Goal: Share content: Share content

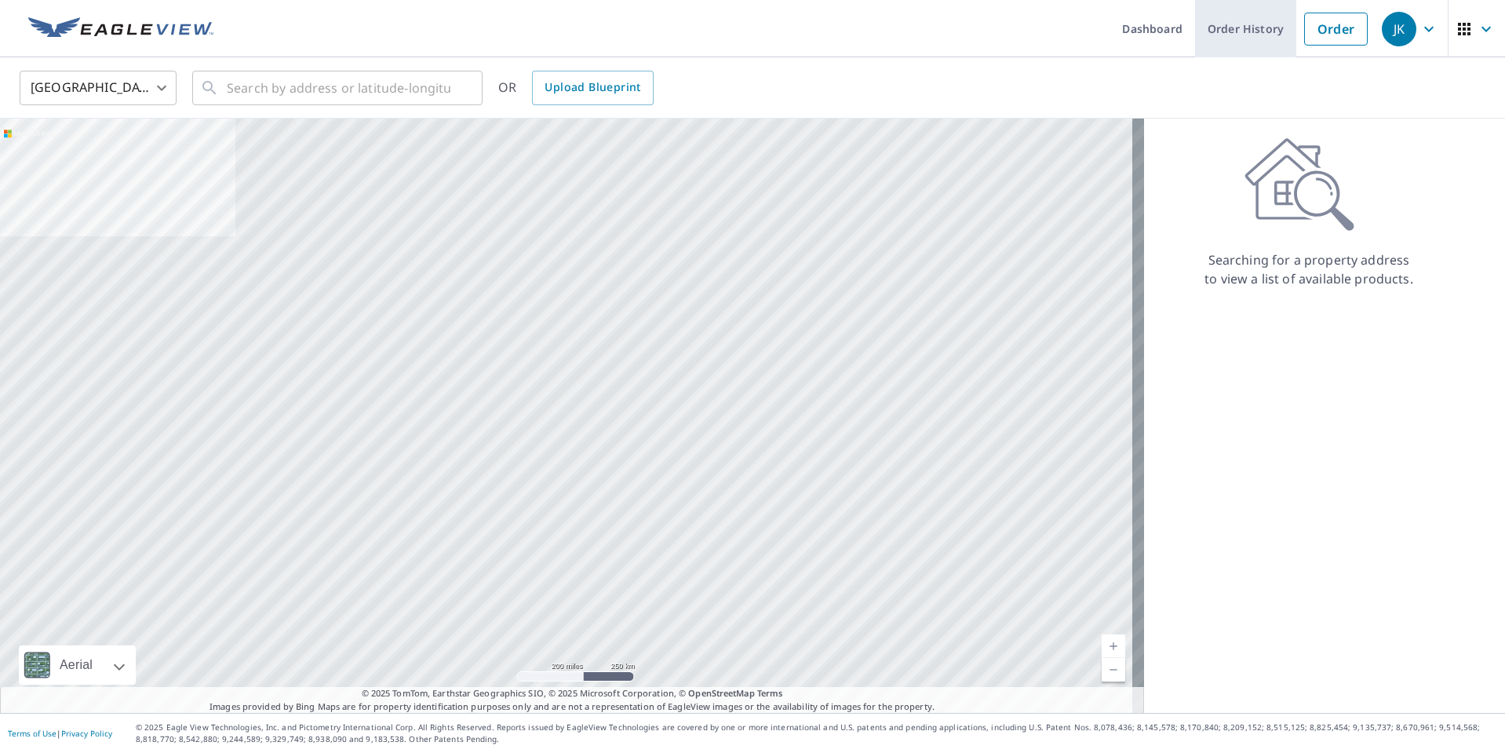
click at [1220, 29] on link "Order History" at bounding box center [1245, 28] width 101 height 57
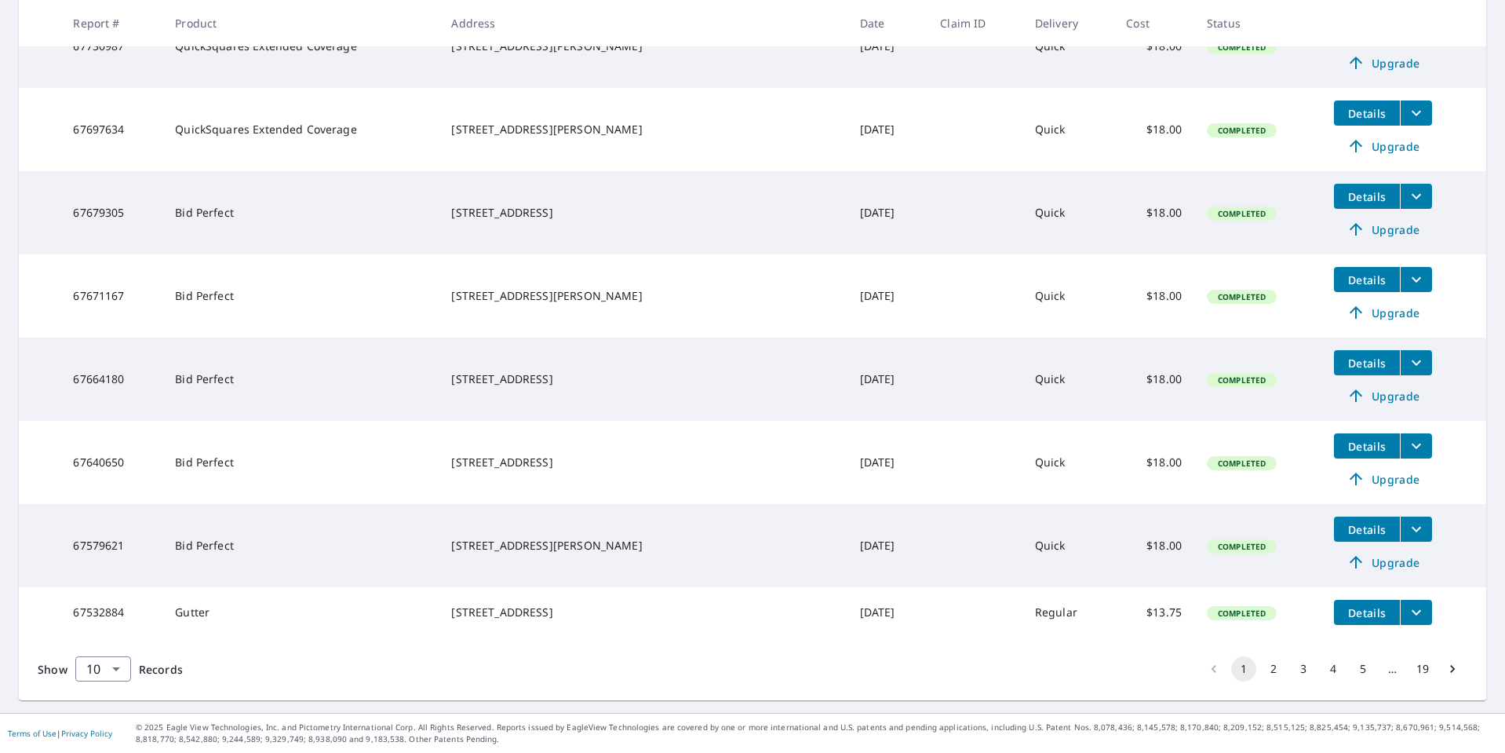
scroll to position [516, 0]
click at [1351, 439] on span "Details" at bounding box center [1367, 446] width 47 height 15
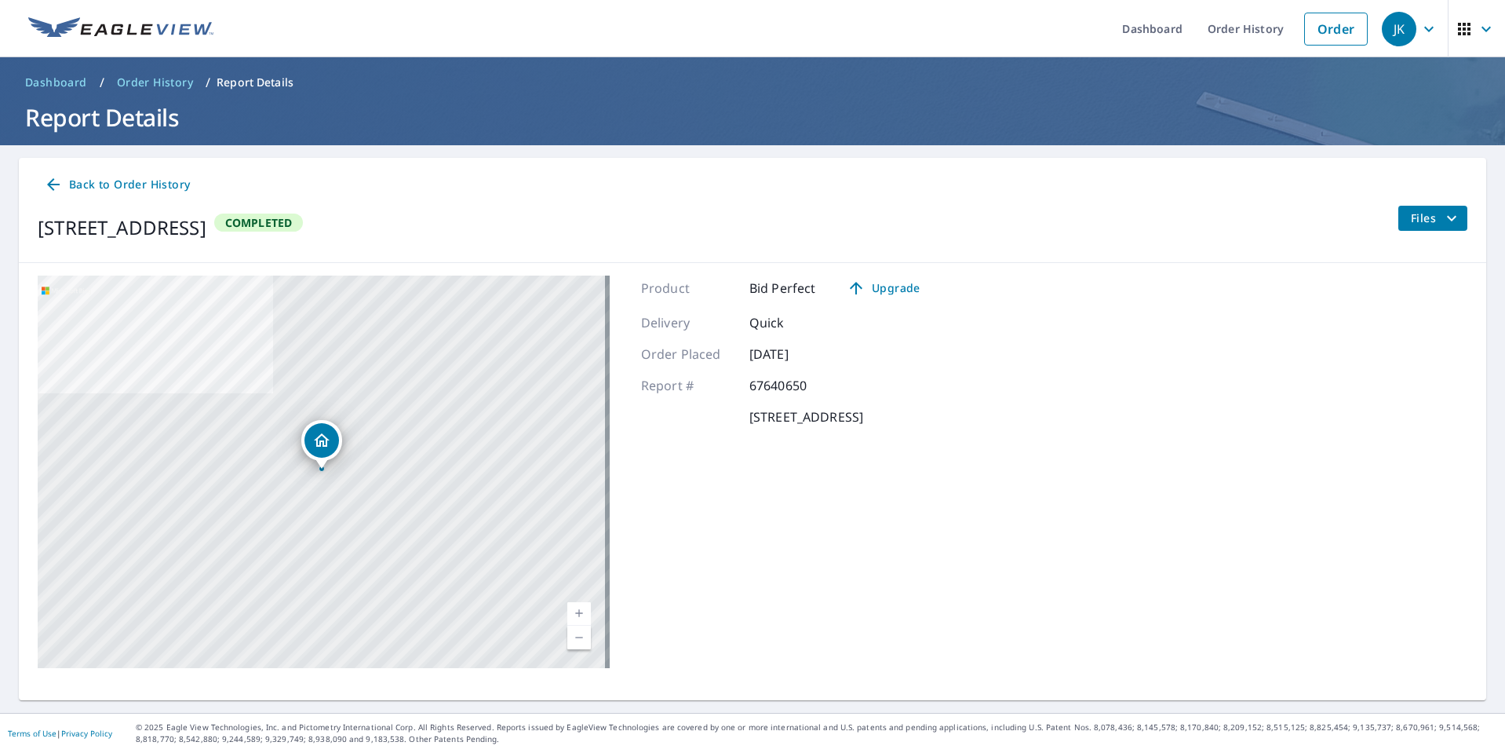
click at [1442, 218] on icon "filesDropdownBtn-67640650" at bounding box center [1451, 218] width 19 height 19
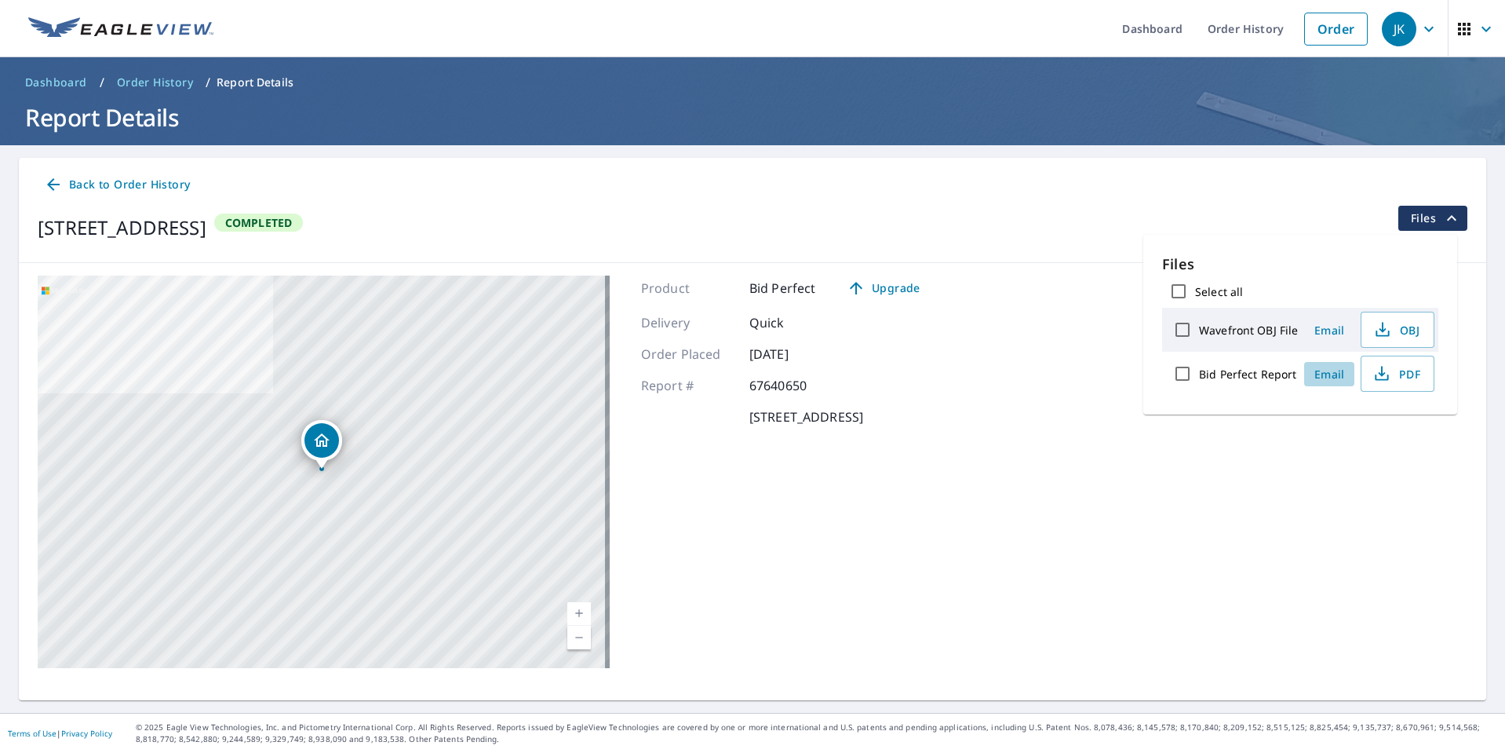
click at [1325, 373] on span "Email" at bounding box center [1330, 374] width 38 height 15
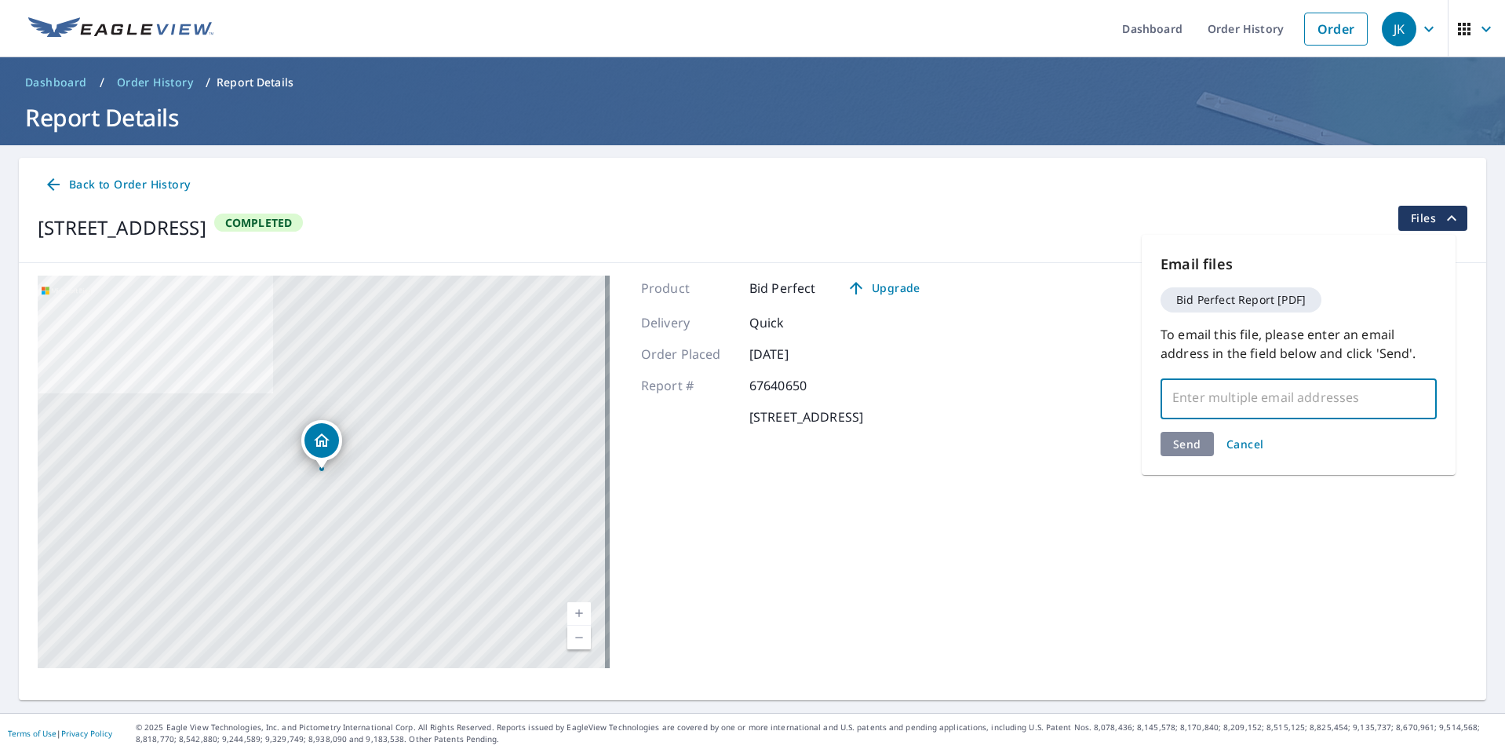
click at [1290, 396] on input "text" at bounding box center [1287, 397] width 239 height 30
type input "[PERSON_NAME][EMAIL_ADDRESS][PERSON_NAME][DOMAIN_NAME]"
click at [1193, 440] on div "Email files Bid Perfect Report [PDF] To email this file, please enter an email …" at bounding box center [1299, 355] width 314 height 240
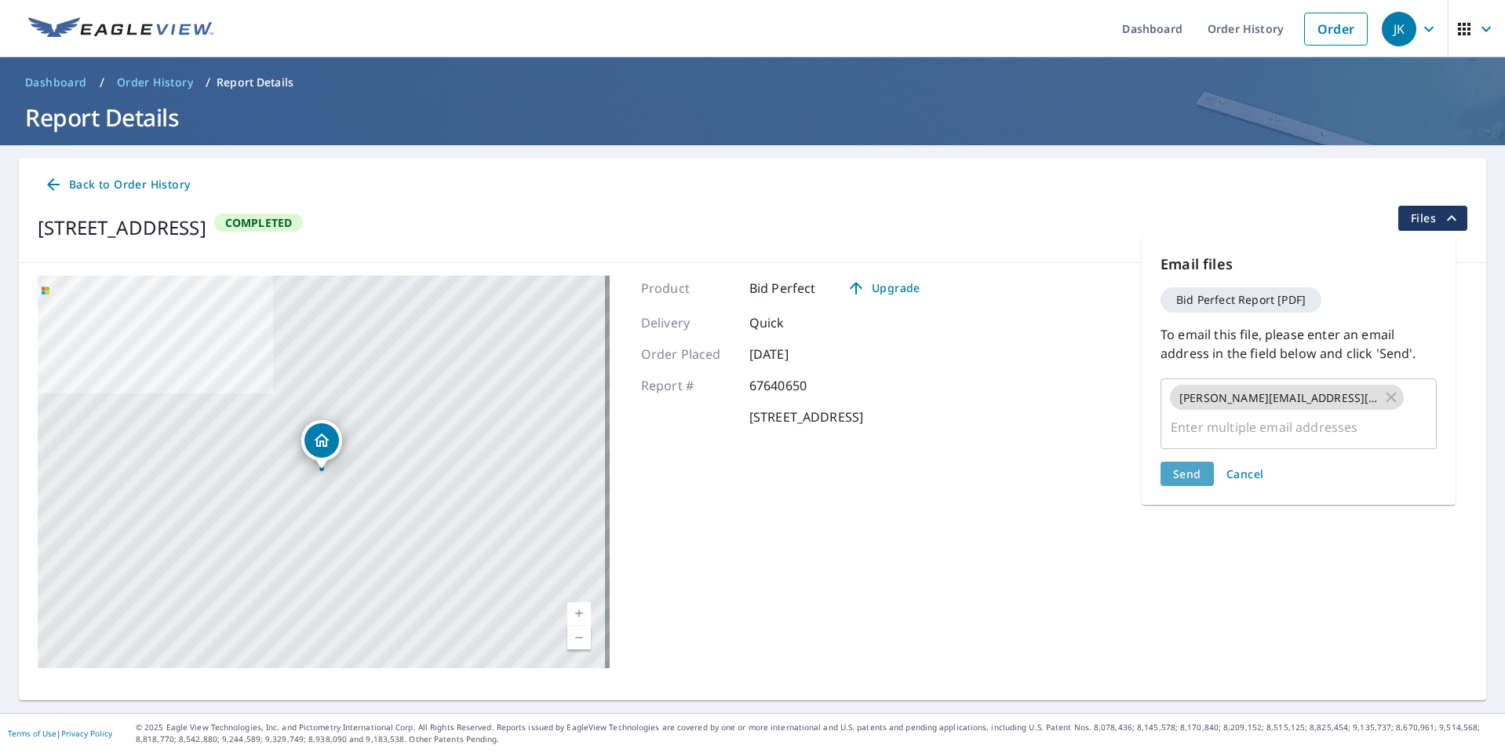
click at [1189, 475] on span "Send" at bounding box center [1187, 473] width 28 height 15
